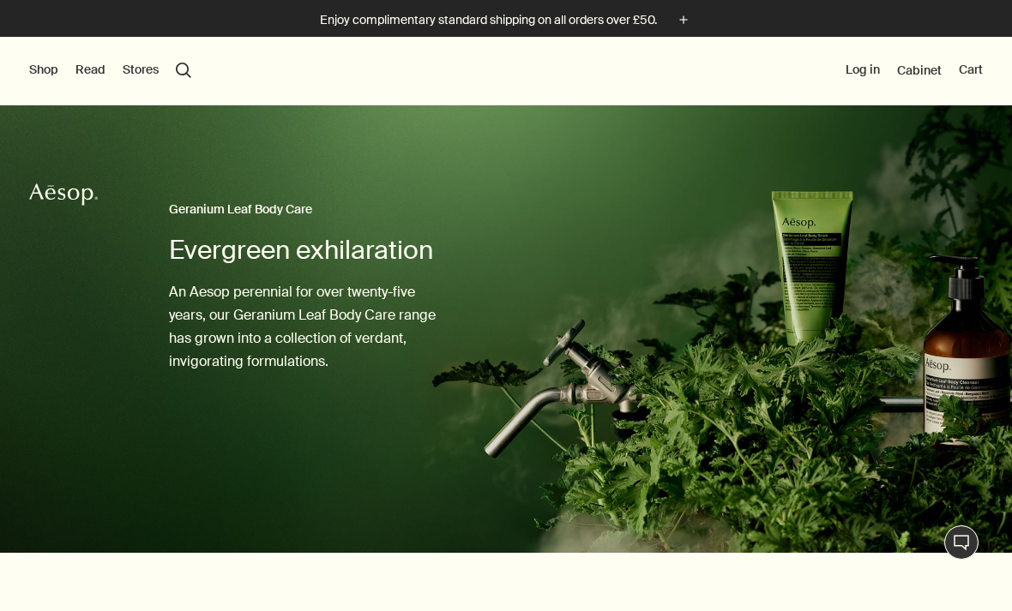
click at [51, 72] on button "Shop" at bounding box center [43, 70] width 29 height 17
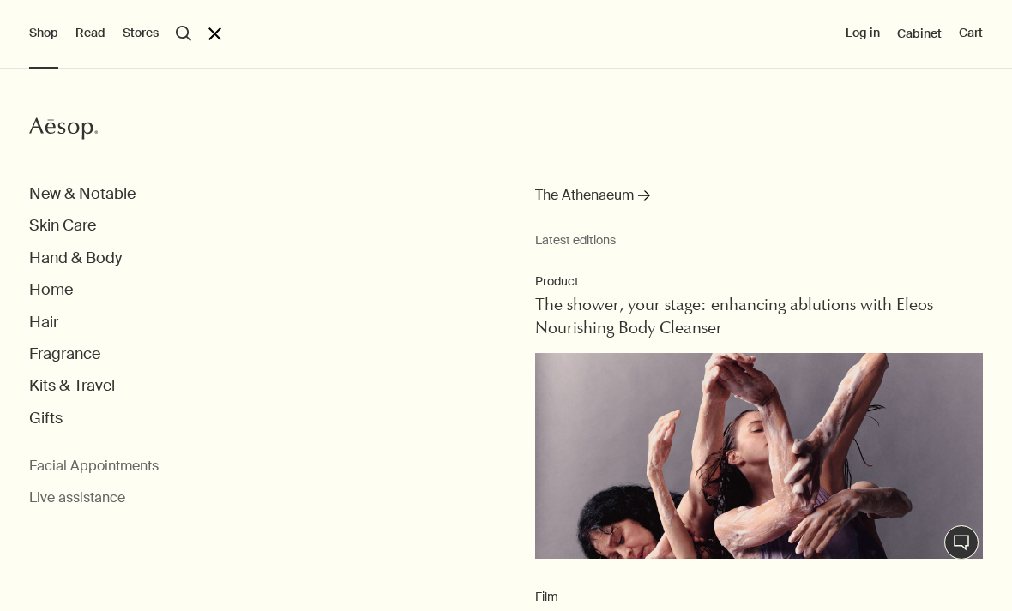
click at [93, 361] on button "Fragrance" at bounding box center [64, 355] width 71 height 20
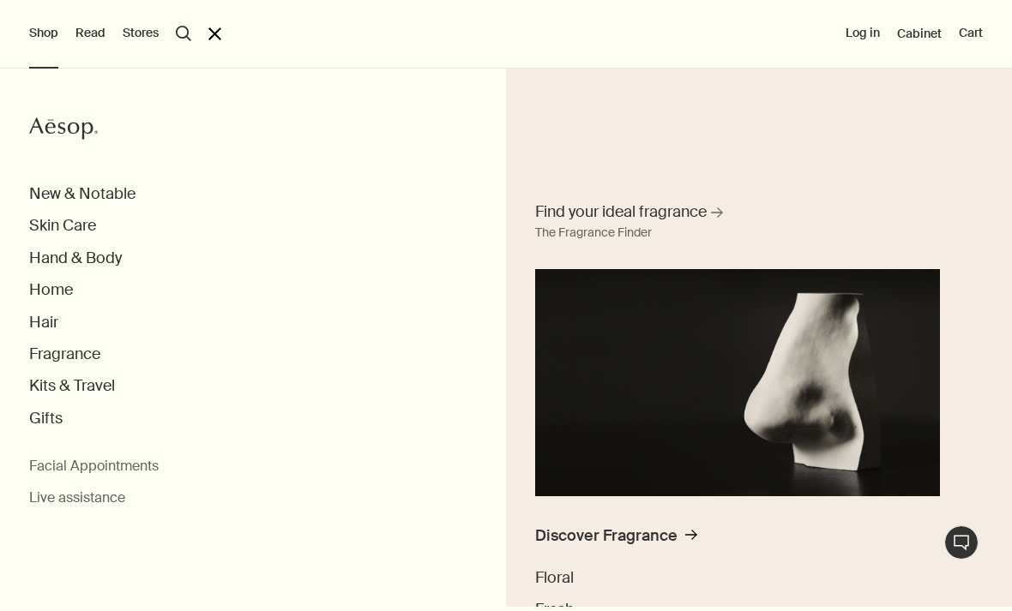
click at [179, 30] on button "search Search" at bounding box center [183, 33] width 15 height 15
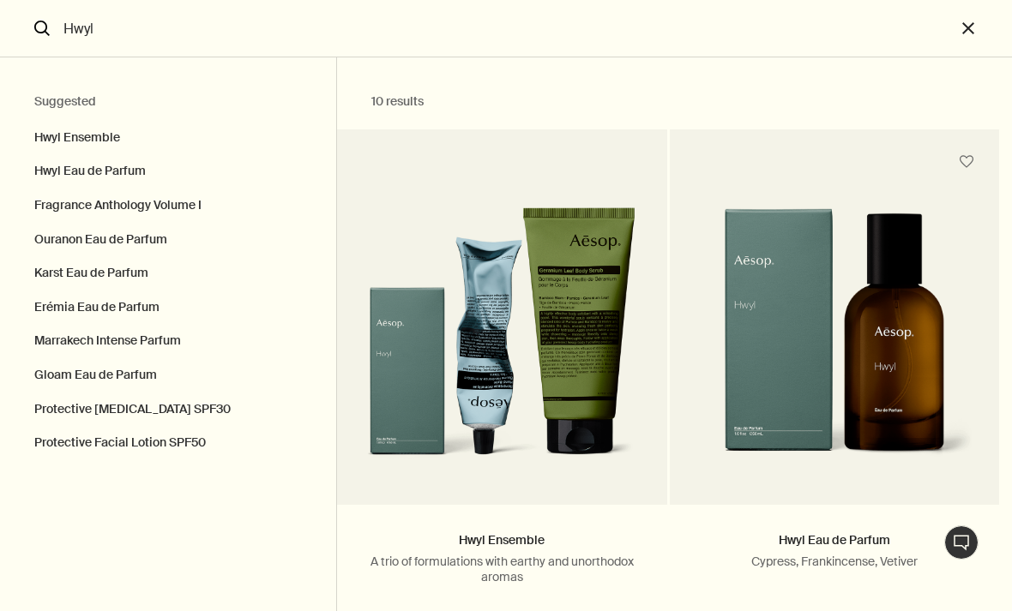
click at [129, 175] on button "Hwyl Eau de Parfum" at bounding box center [168, 171] width 336 height 34
type input "Hwyl Eau de Parfum"
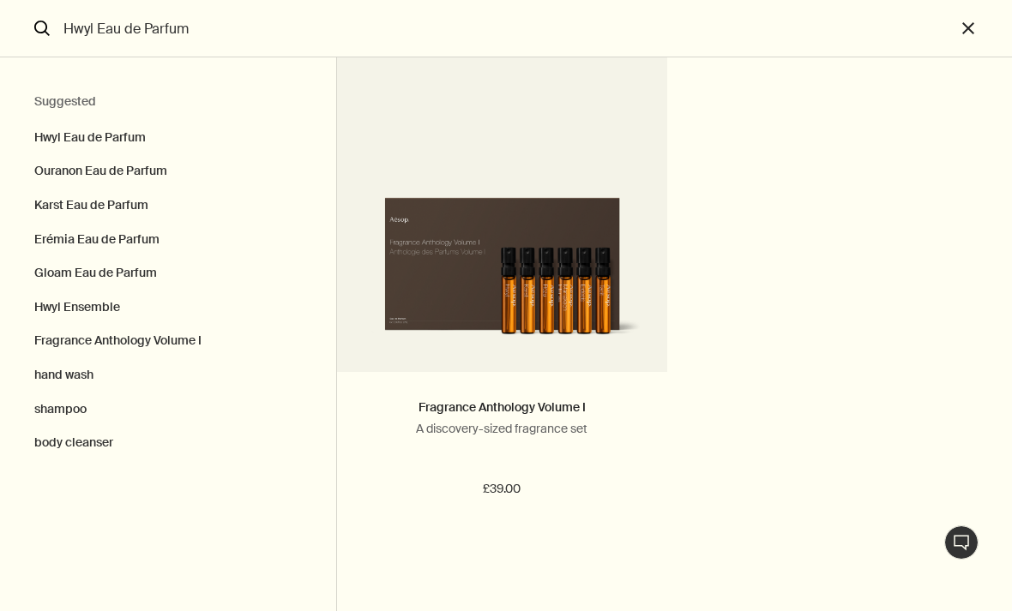
scroll to position [2002, 0]
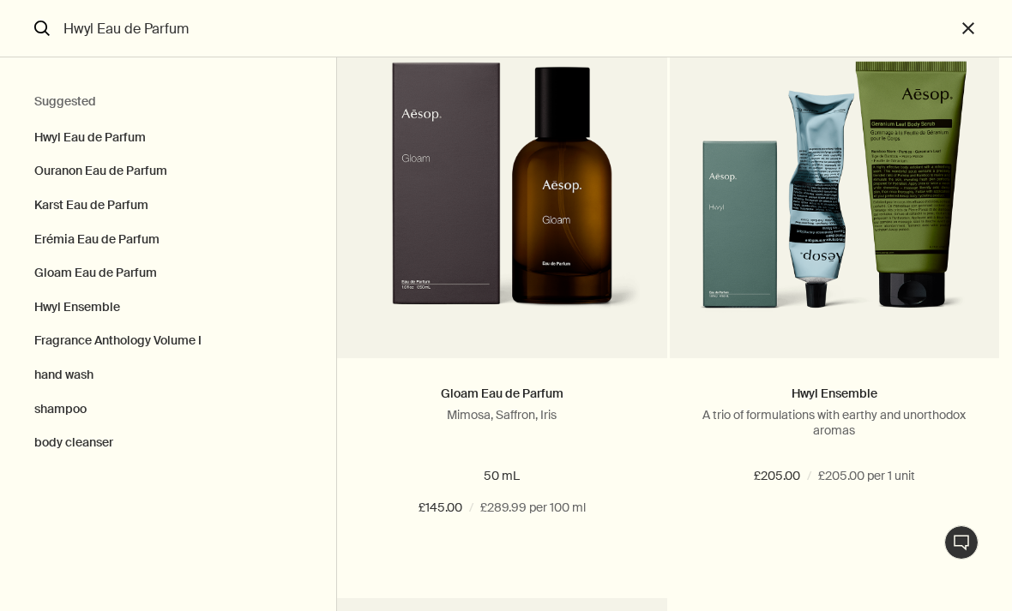
scroll to position [1555, 0]
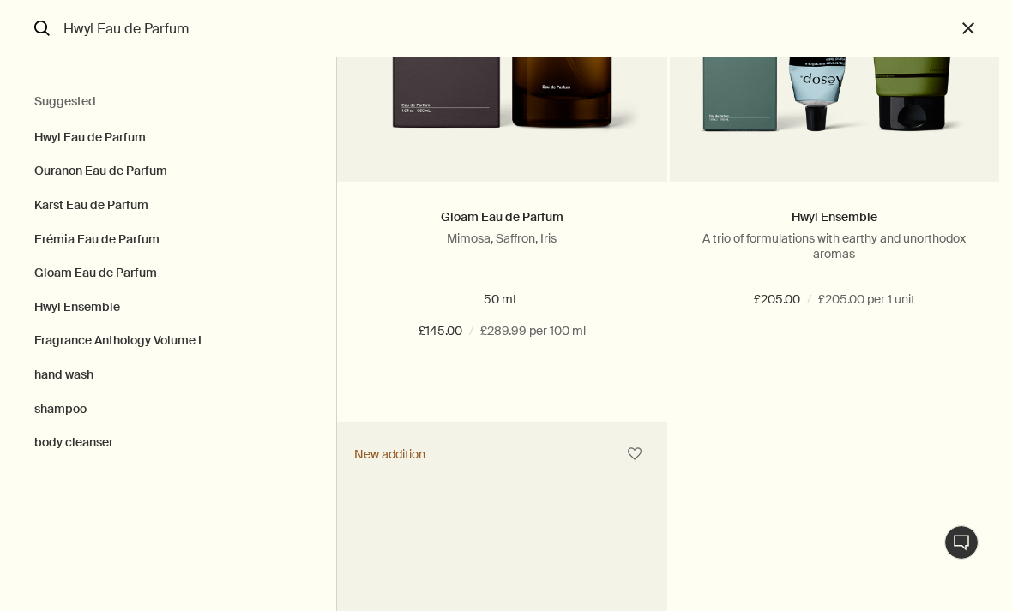
click at [135, 146] on button "Hwyl Eau de Parfum" at bounding box center [168, 133] width 336 height 43
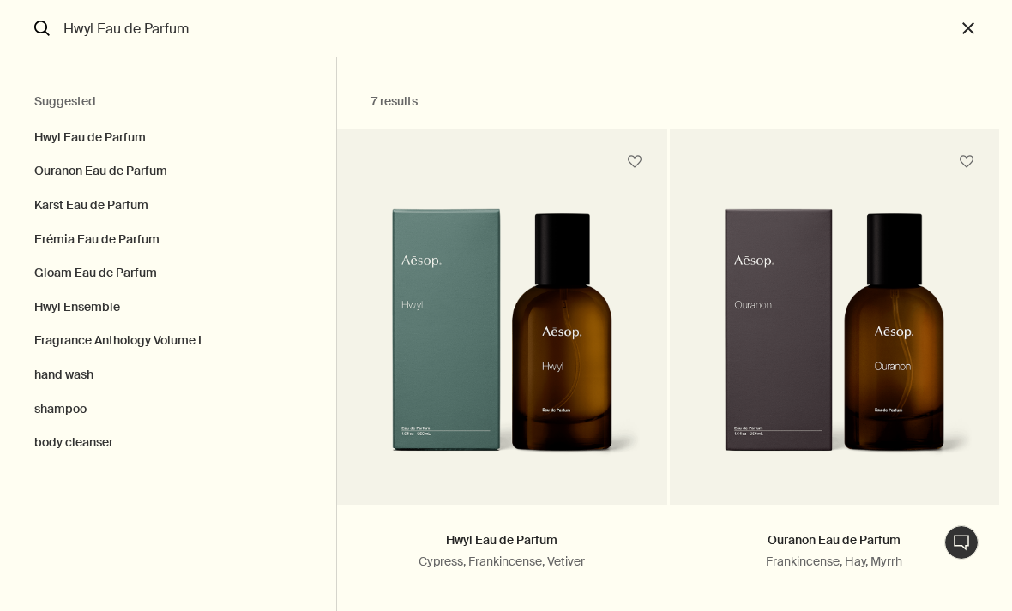
scroll to position [0, 0]
